Goal: Find specific page/section: Find specific page/section

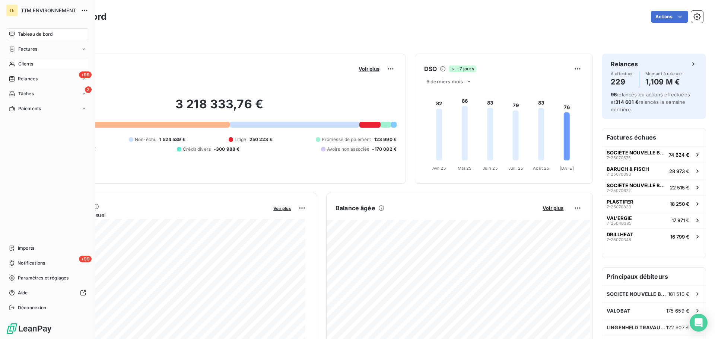
click at [31, 63] on span "Clients" at bounding box center [25, 64] width 15 height 7
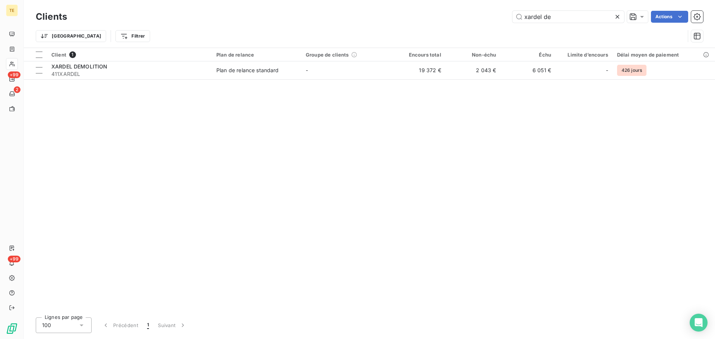
drag, startPoint x: 577, startPoint y: 18, endPoint x: 435, endPoint y: 28, distance: 142.7
click at [437, 28] on div "Clients xardel de Actions Trier Filtrer" at bounding box center [370, 28] width 668 height 39
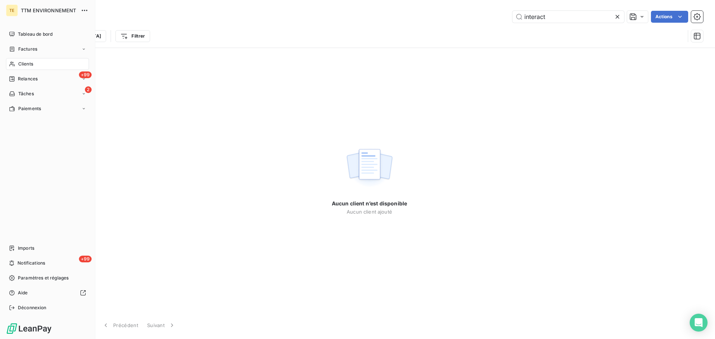
click at [19, 61] on span "Clients" at bounding box center [25, 64] width 15 height 7
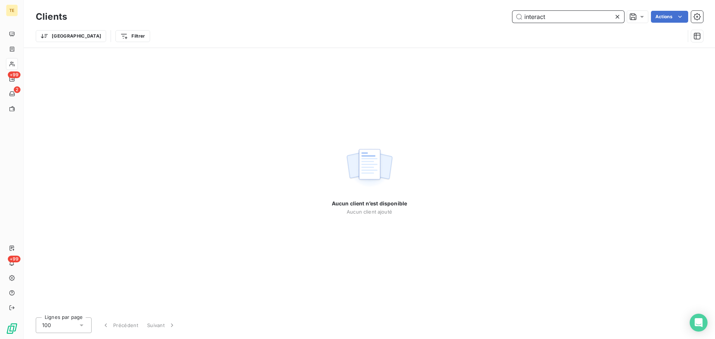
click at [548, 16] on input "interact" at bounding box center [569, 17] width 112 height 12
drag, startPoint x: 562, startPoint y: 19, endPoint x: 409, endPoint y: 18, distance: 152.8
click at [414, 18] on div "intractiv Actions" at bounding box center [389, 17] width 627 height 12
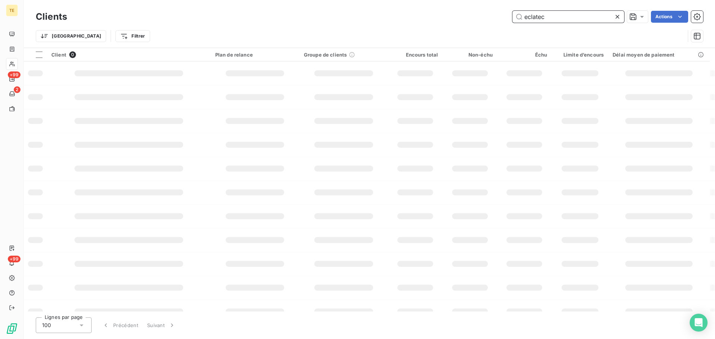
type input "eclatec"
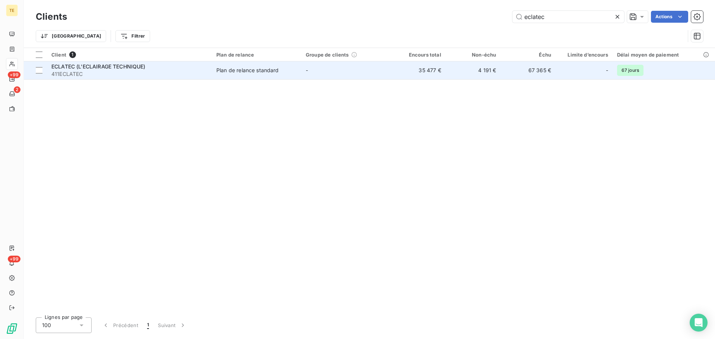
click at [274, 76] on td "Plan de relance standard" at bounding box center [256, 70] width 89 height 18
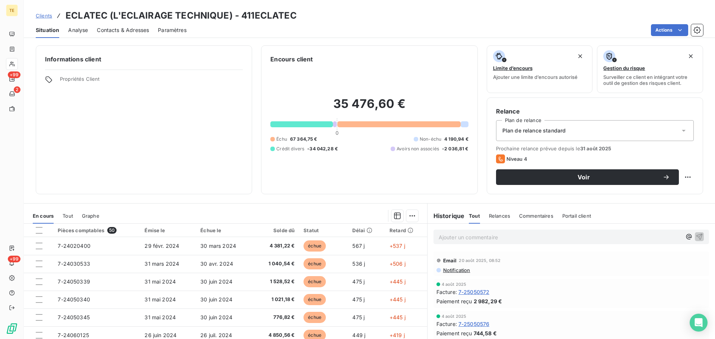
click at [463, 272] on span "Notification" at bounding box center [457, 271] width 28 height 6
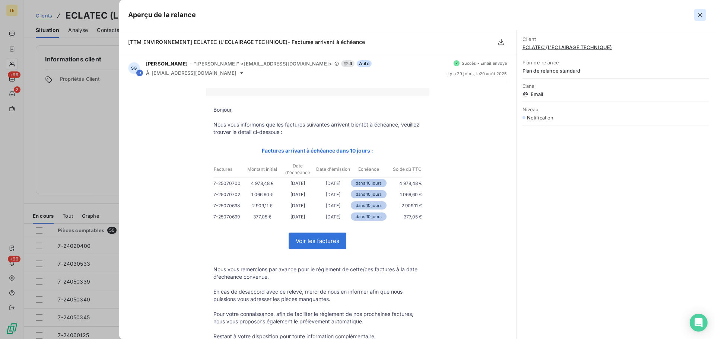
click at [704, 15] on icon "button" at bounding box center [700, 14] width 7 height 7
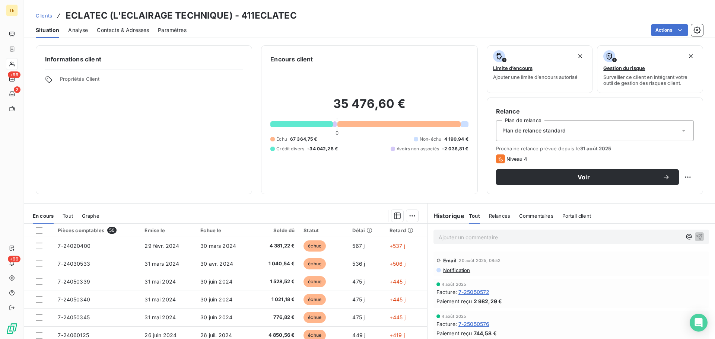
click at [106, 37] on div "Contacts & Adresses" at bounding box center [123, 30] width 52 height 16
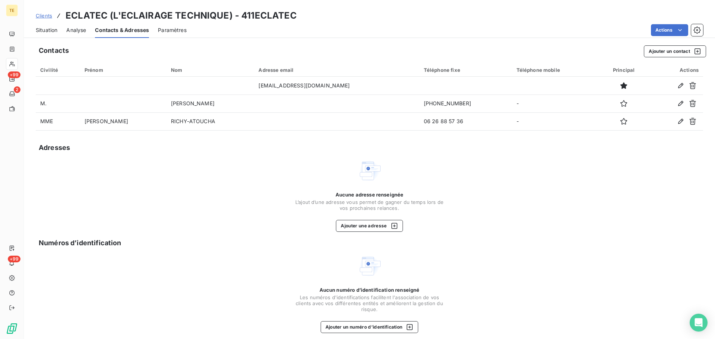
click at [48, 15] on span "Clients" at bounding box center [44, 16] width 16 height 6
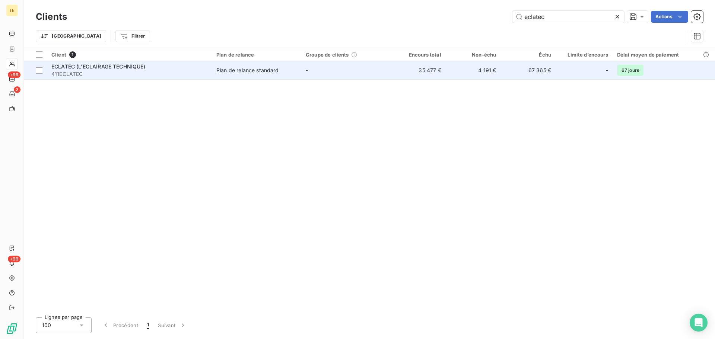
click at [126, 68] on span "ECLATEC (L'ECLAIRAGE TECHNIQUE)" at bounding box center [98, 66] width 94 height 6
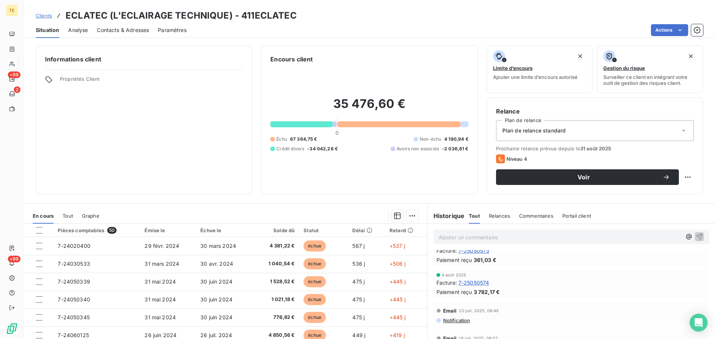
scroll to position [112, 0]
click at [459, 316] on span "Notification" at bounding box center [457, 314] width 28 height 6
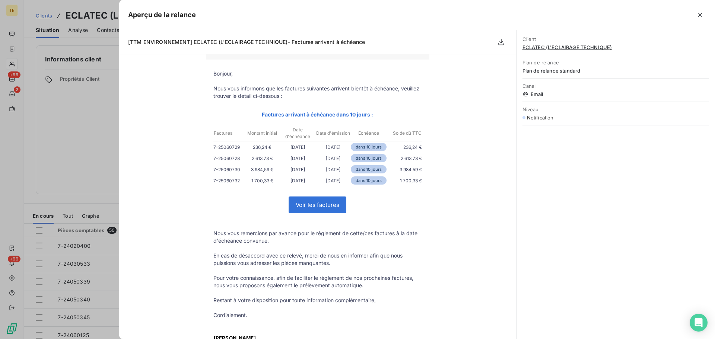
scroll to position [0, 0]
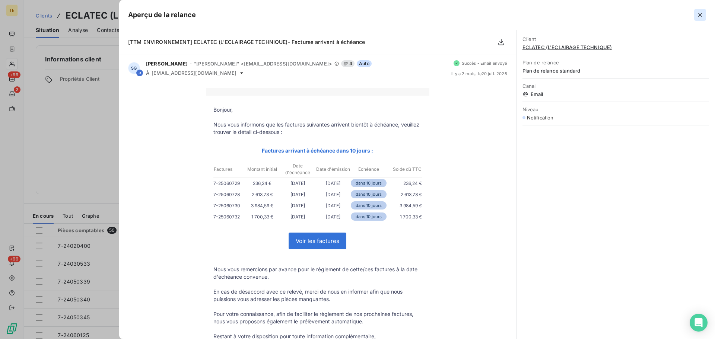
click at [701, 15] on icon "button" at bounding box center [701, 15] width 4 height 4
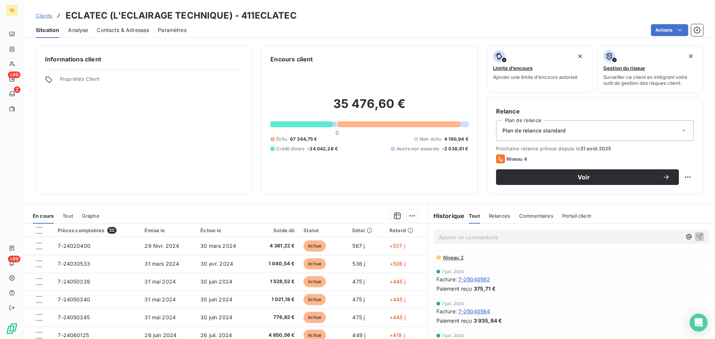
scroll to position [186, 0]
click at [455, 296] on span "Niveau 2" at bounding box center [453, 295] width 21 height 6
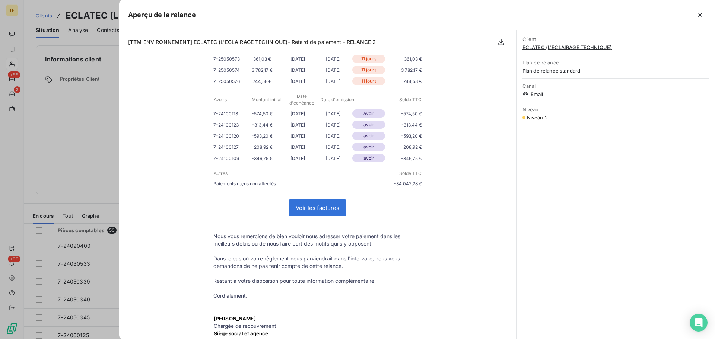
scroll to position [522, 0]
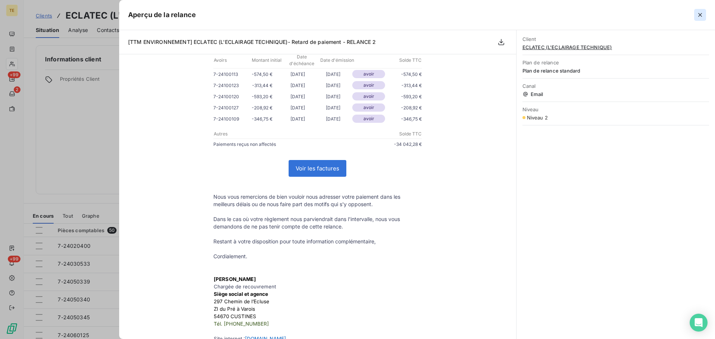
click at [703, 12] on icon "button" at bounding box center [700, 14] width 7 height 7
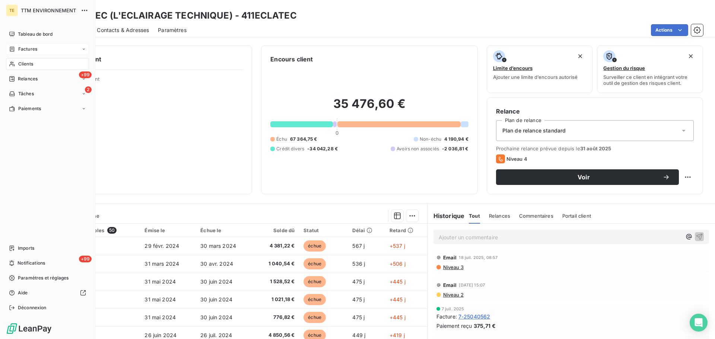
click at [26, 52] on span "Factures" at bounding box center [27, 49] width 19 height 7
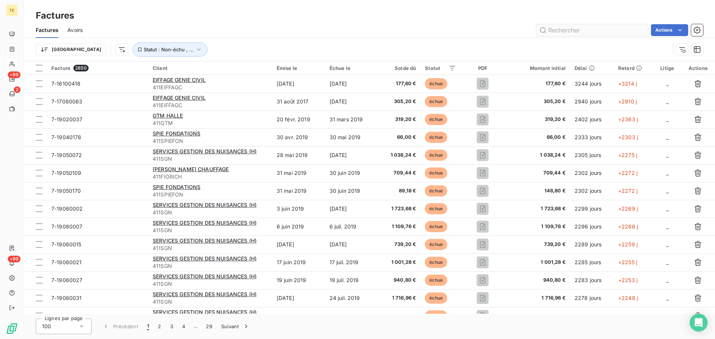
click at [567, 32] on input "text" at bounding box center [593, 30] width 112 height 12
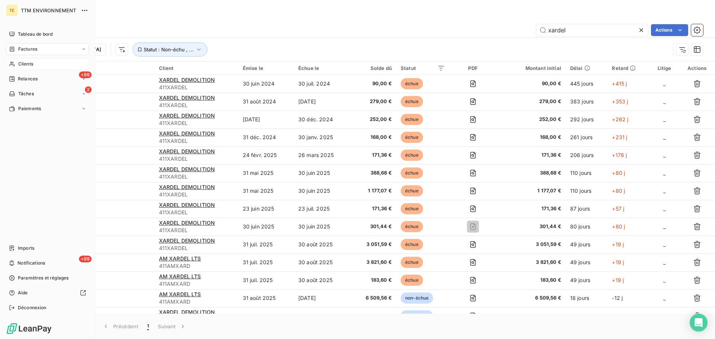
type input "xardel"
click at [35, 61] on div "Clients" at bounding box center [47, 64] width 83 height 12
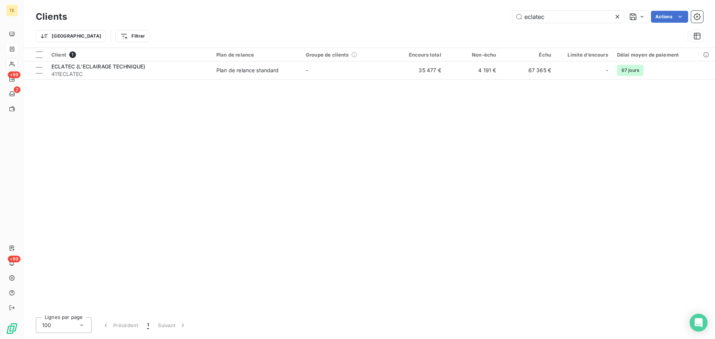
drag, startPoint x: 556, startPoint y: 15, endPoint x: 402, endPoint y: 19, distance: 153.6
click at [408, 18] on div "eclatec Actions" at bounding box center [389, 17] width 627 height 12
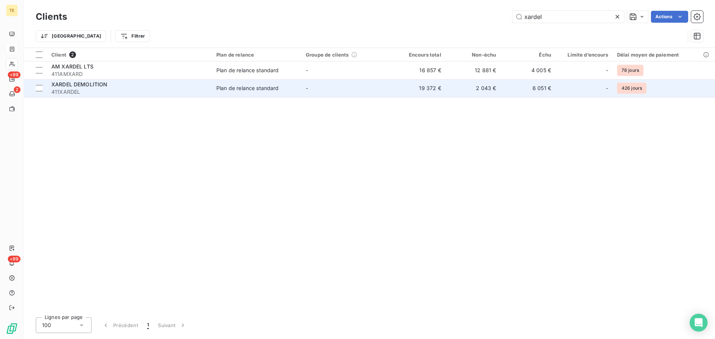
type input "xardel"
click at [106, 92] on span "411XARDEL" at bounding box center [129, 91] width 156 height 7
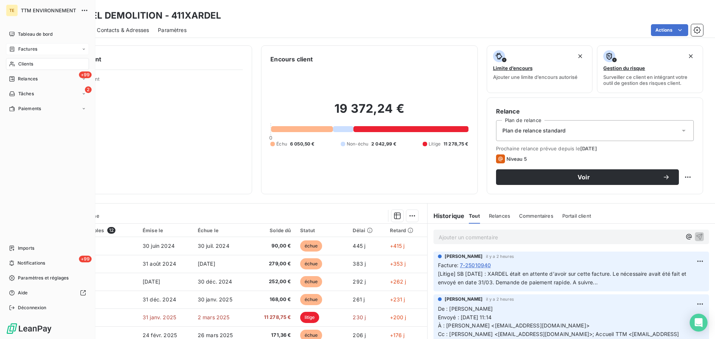
click at [25, 51] on span "Factures" at bounding box center [27, 49] width 19 height 7
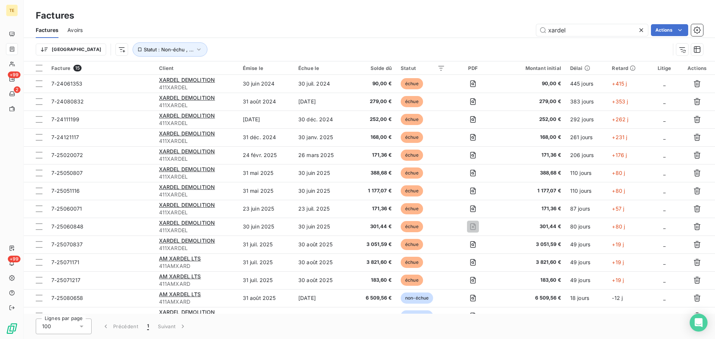
drag, startPoint x: 592, startPoint y: 31, endPoint x: 415, endPoint y: 39, distance: 177.9
click at [418, 39] on div "Factures Avoirs xardel Actions Trier Statut : Non-échu , ..." at bounding box center [369, 41] width 691 height 39
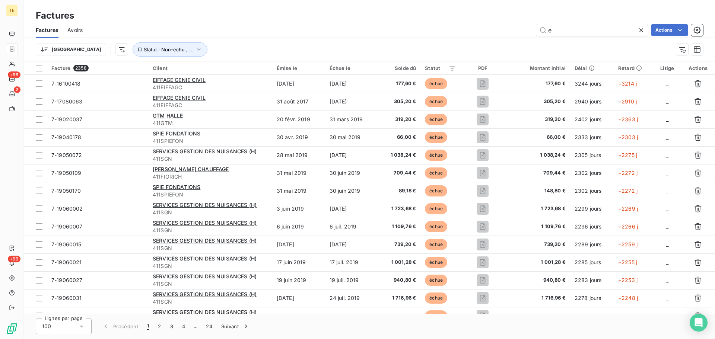
type input "e"
